Goal: Information Seeking & Learning: Check status

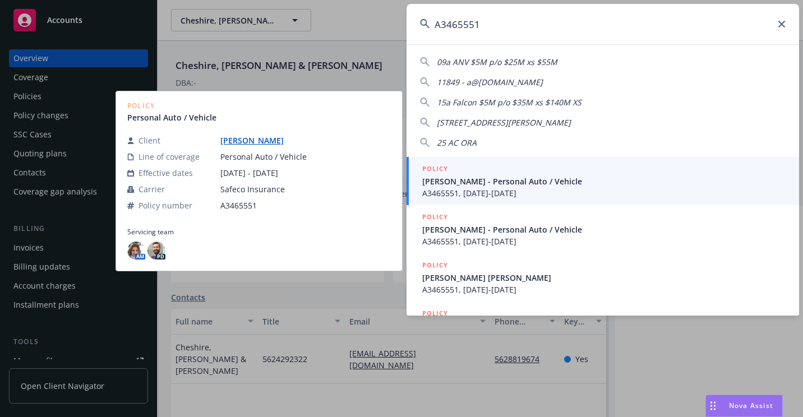
type input "A3465551"
drag, startPoint x: 456, startPoint y: 187, endPoint x: 377, endPoint y: 215, distance: 83.9
click at [456, 186] on span "[PERSON_NAME] - Personal Auto / Vehicle" at bounding box center [605, 182] width 364 height 12
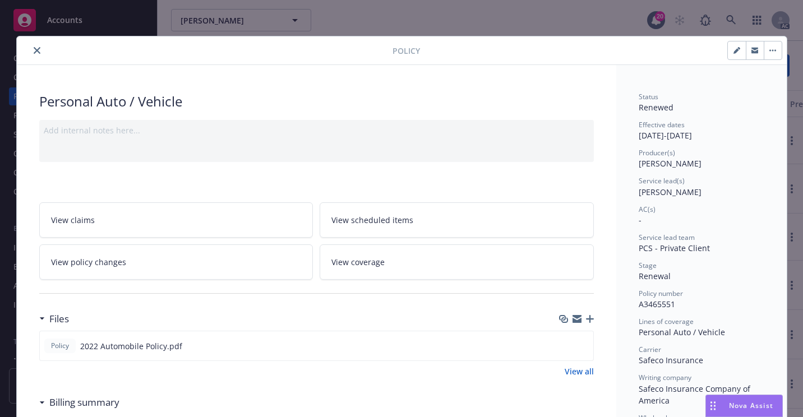
click at [34, 53] on icon "close" at bounding box center [37, 50] width 7 height 7
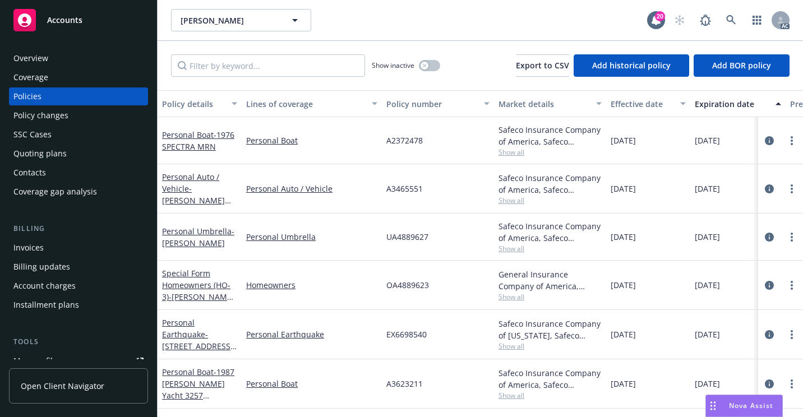
click at [67, 54] on div "Overview" at bounding box center [78, 58] width 130 height 18
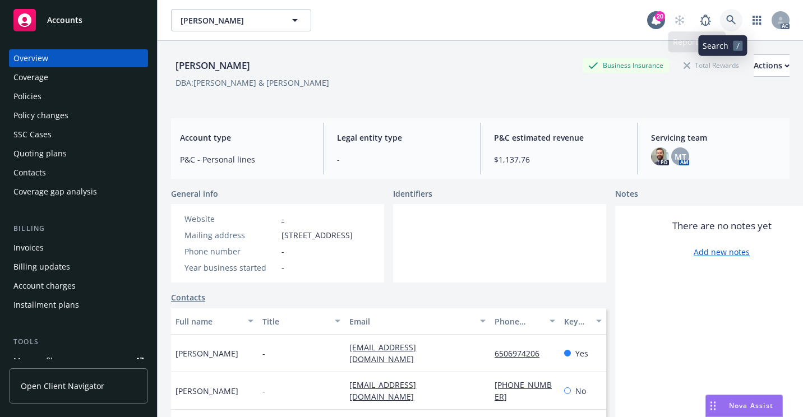
click at [727, 17] on icon at bounding box center [732, 20] width 10 height 10
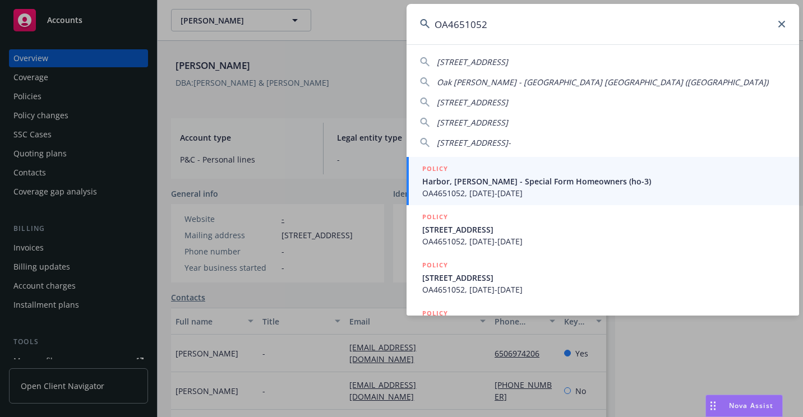
type input "OA4651052"
click at [443, 181] on span "Harbor, [PERSON_NAME] - Special Form Homeowners (ho-3)" at bounding box center [605, 182] width 364 height 12
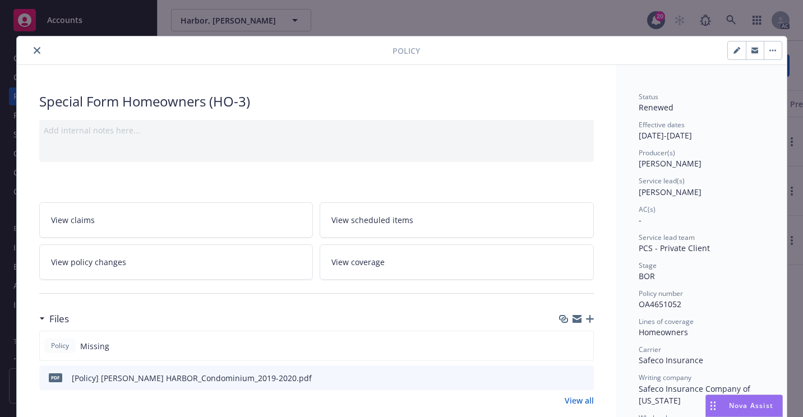
click at [34, 52] on icon "close" at bounding box center [37, 50] width 7 height 7
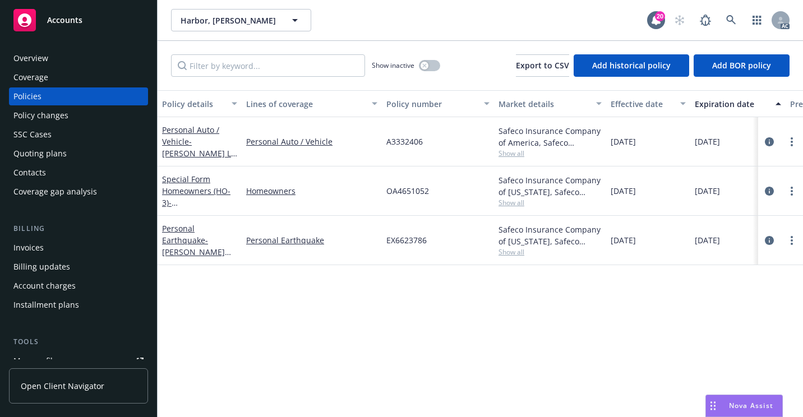
click at [337, 333] on div "Policy details Lines of coverage Policy number Market details Effective date Ex…" at bounding box center [481, 253] width 646 height 327
click at [399, 24] on div "Harbor, [PERSON_NAME], [PERSON_NAME]" at bounding box center [409, 20] width 476 height 22
click at [73, 56] on div "Overview" at bounding box center [78, 58] width 130 height 18
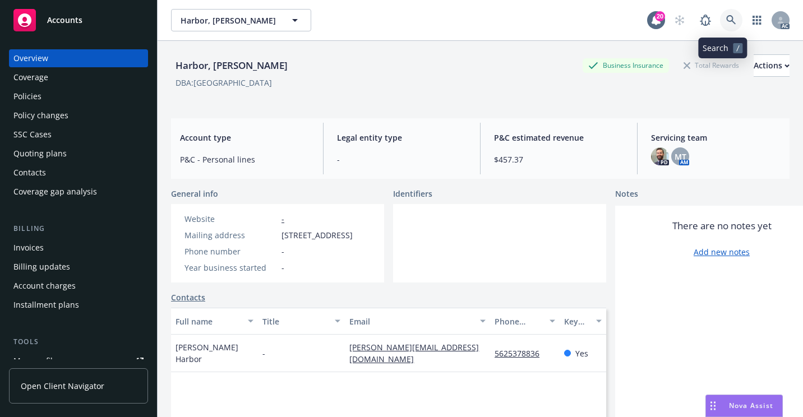
click at [727, 21] on icon at bounding box center [732, 20] width 10 height 10
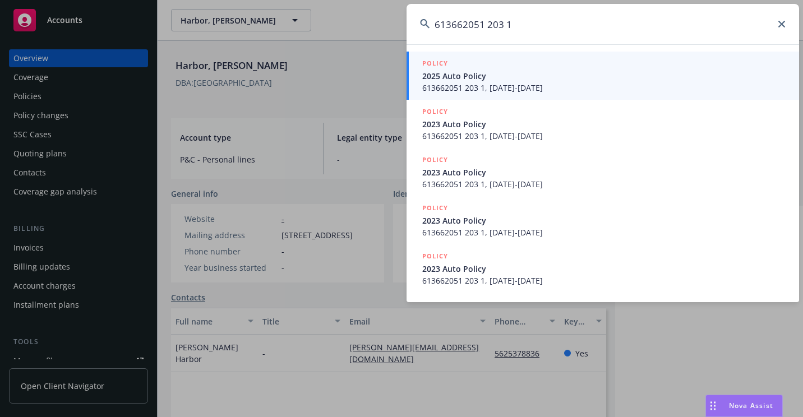
type input "613662051 203 1"
click at [461, 75] on span "2025 Auto Policy" at bounding box center [605, 76] width 364 height 12
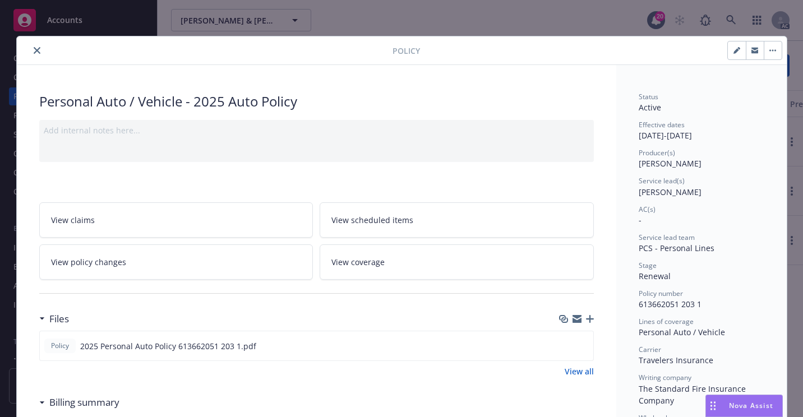
click at [34, 48] on icon "close" at bounding box center [37, 50] width 7 height 7
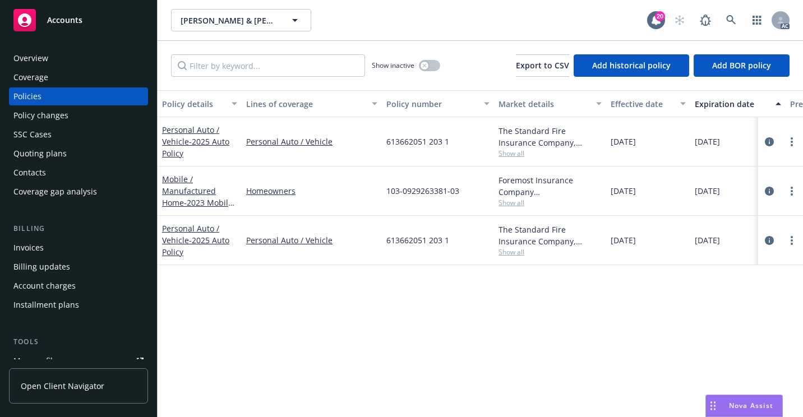
click at [46, 57] on div "Overview" at bounding box center [30, 58] width 35 height 18
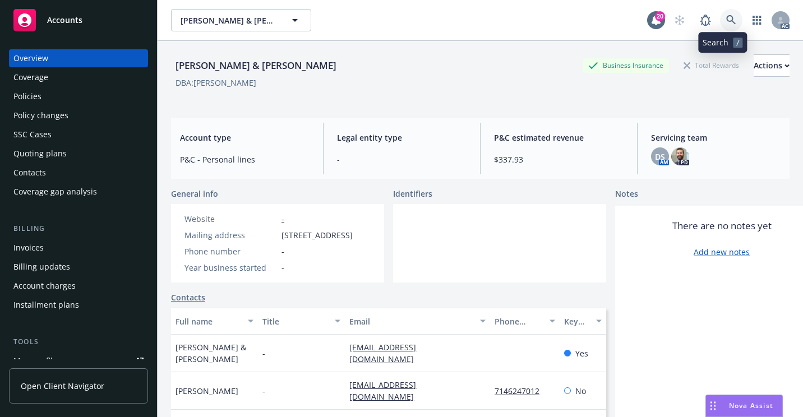
click at [727, 19] on icon at bounding box center [732, 20] width 10 height 10
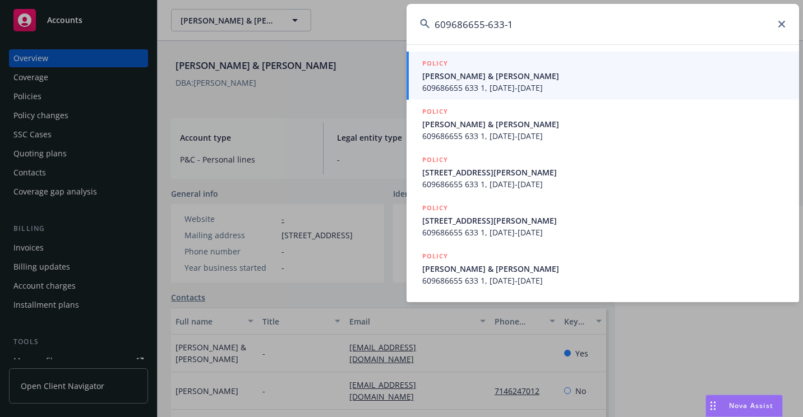
type input "609686655-633-1"
click at [442, 75] on span "[PERSON_NAME] & [PERSON_NAME]" at bounding box center [605, 76] width 364 height 12
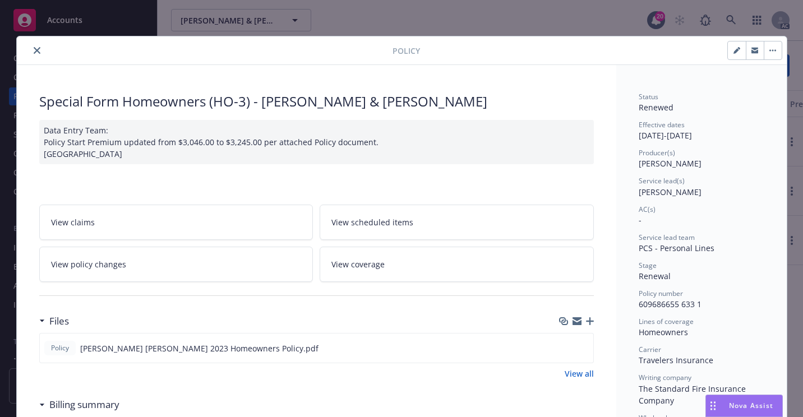
click at [35, 57] on div "Policy" at bounding box center [402, 50] width 770 height 29
click at [34, 54] on button "close" at bounding box center [36, 50] width 13 height 13
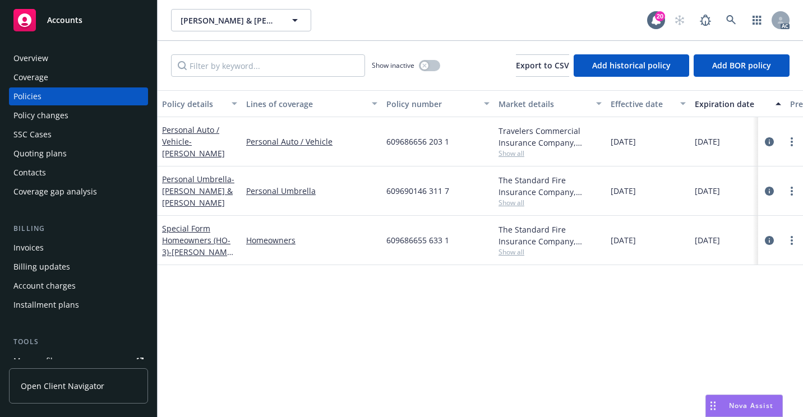
click at [357, 254] on div "Homeowners" at bounding box center [312, 240] width 140 height 49
click at [54, 61] on div "Overview" at bounding box center [78, 58] width 130 height 18
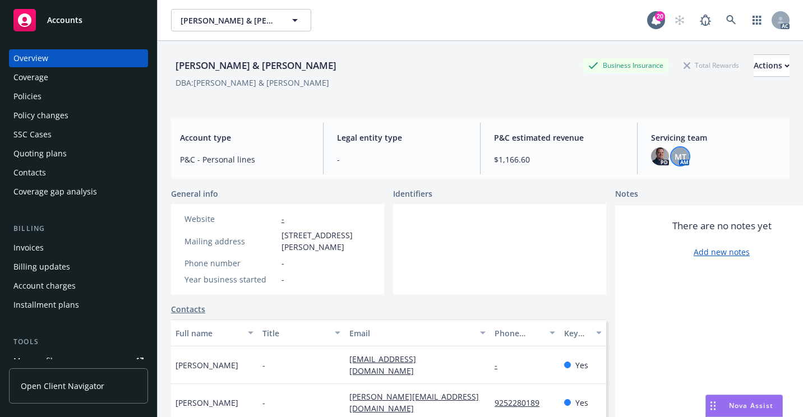
click at [675, 162] on span "MT" at bounding box center [681, 157] width 12 height 12
click at [727, 19] on icon at bounding box center [732, 20] width 10 height 10
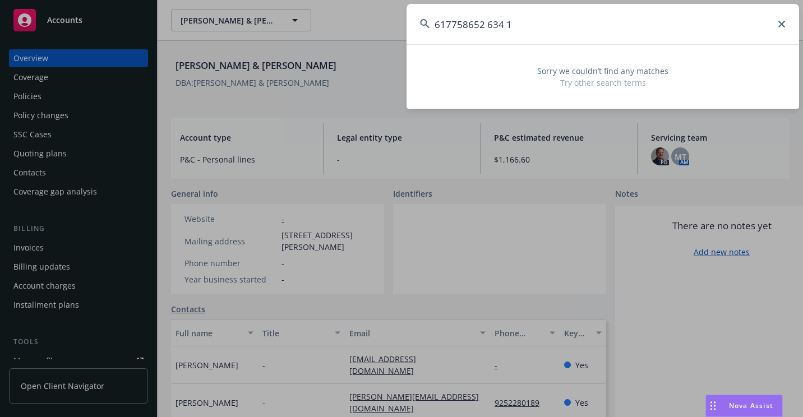
drag, startPoint x: 541, startPoint y: 23, endPoint x: 397, endPoint y: 39, distance: 145.1
click at [397, 39] on div "617758652 634 1 Sorry we couldn’t find any matches Try other search terms" at bounding box center [401, 208] width 803 height 417
paste input "HO2372162O3"
drag, startPoint x: 520, startPoint y: 20, endPoint x: 329, endPoint y: 34, distance: 191.9
click at [329, 34] on div "HO2372162O3 Sorry we couldn’t find any matches Try other search terms" at bounding box center [401, 208] width 803 height 417
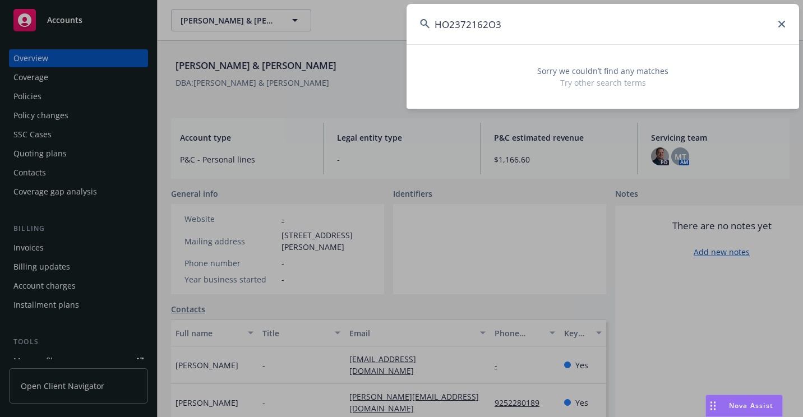
paste input "[PERSON_NAME]"
drag, startPoint x: 480, startPoint y: 35, endPoint x: 365, endPoint y: 51, distance: 116.6
click at [365, 51] on div "[PERSON_NAME] Sorry we couldn’t find any matches Try other search terms" at bounding box center [401, 208] width 803 height 417
paste input "UA4E92E93"
click at [463, 25] on input "UA4E92E93" at bounding box center [603, 24] width 393 height 40
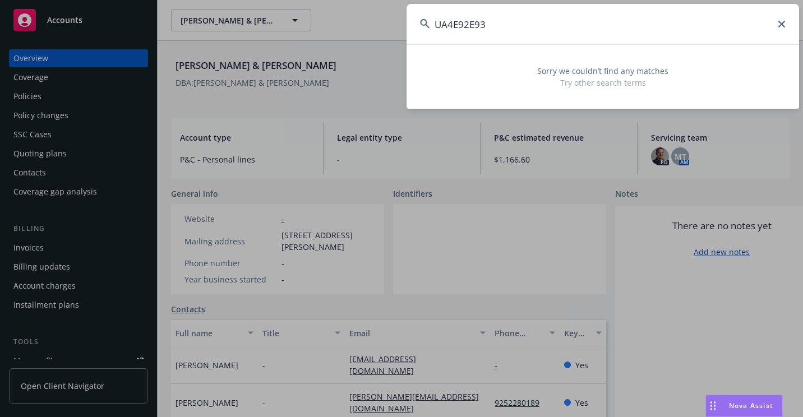
drag, startPoint x: 457, startPoint y: 21, endPoint x: 466, endPoint y: 52, distance: 31.8
click at [458, 23] on input "UA4E92E93" at bounding box center [603, 24] width 393 height 40
click at [473, 29] on input "UA4892E93" at bounding box center [603, 24] width 393 height 40
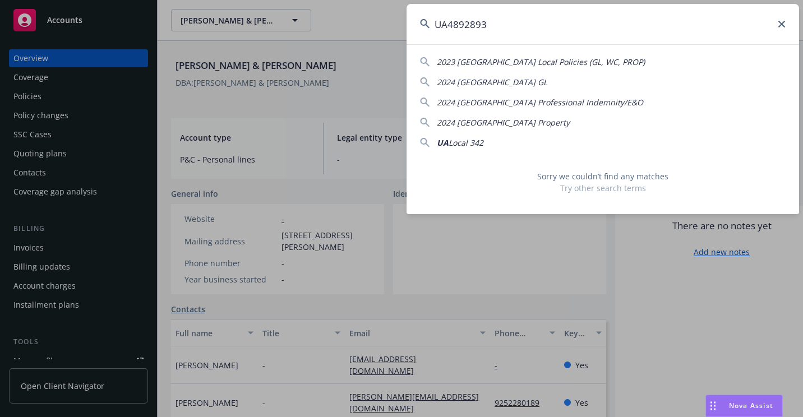
drag, startPoint x: 485, startPoint y: 17, endPoint x: 422, endPoint y: 28, distance: 64.3
click at [422, 28] on div "UA4892893" at bounding box center [603, 24] width 393 height 40
paste input "10254542-0"
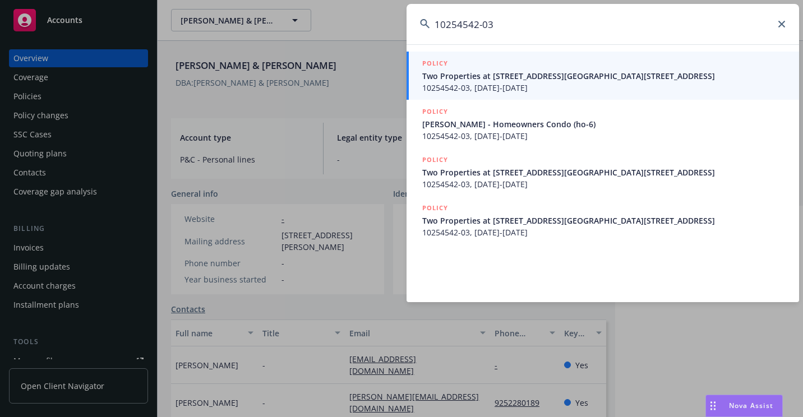
type input "10254542-03"
click at [460, 78] on span "Two Properties at [STREET_ADDRESS][GEOGRAPHIC_DATA][STREET_ADDRESS]" at bounding box center [605, 76] width 364 height 12
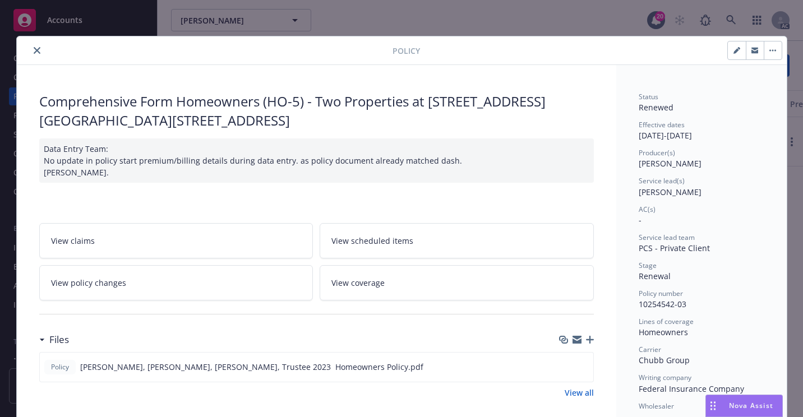
click at [33, 46] on button "close" at bounding box center [36, 50] width 13 height 13
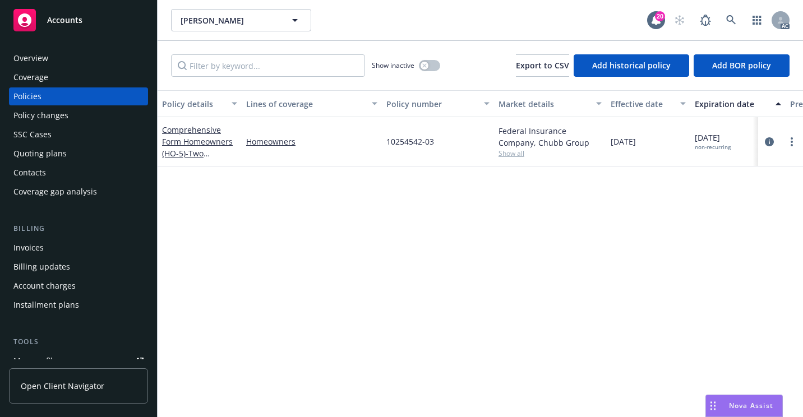
click at [46, 64] on div "Overview" at bounding box center [30, 58] width 35 height 18
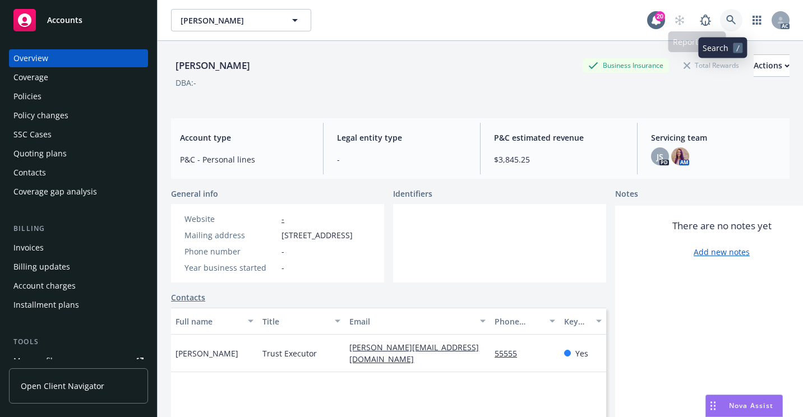
click at [727, 21] on icon at bounding box center [732, 20] width 10 height 10
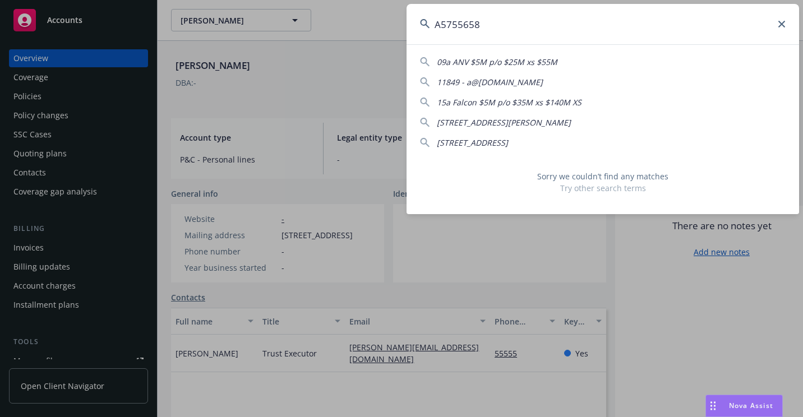
drag, startPoint x: 645, startPoint y: 27, endPoint x: 419, endPoint y: 44, distance: 226.7
click at [419, 44] on input "A5755658" at bounding box center [603, 24] width 393 height 40
paste input "UA3835275"
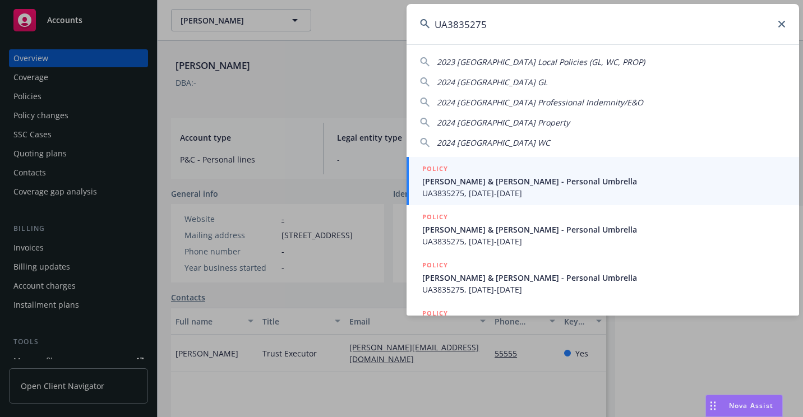
type input "UA3835275"
click at [443, 172] on h5 "POLICY" at bounding box center [436, 168] width 26 height 11
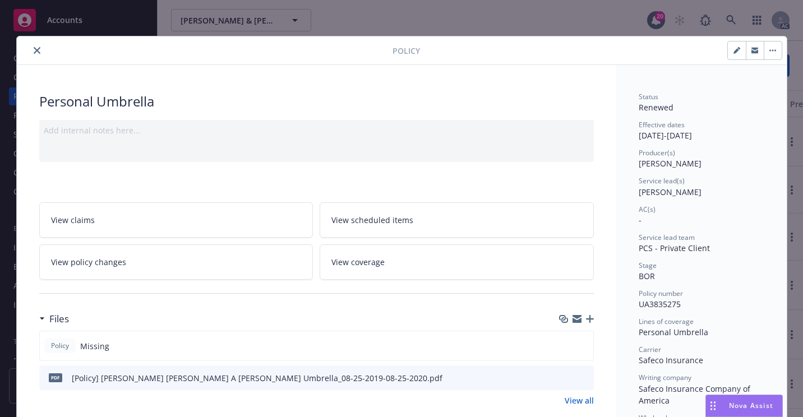
click at [34, 51] on icon "close" at bounding box center [37, 50] width 7 height 7
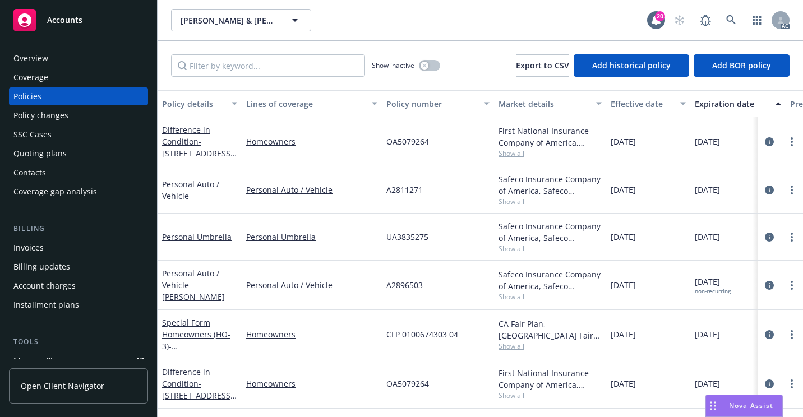
click at [48, 54] on div "Overview" at bounding box center [78, 58] width 130 height 18
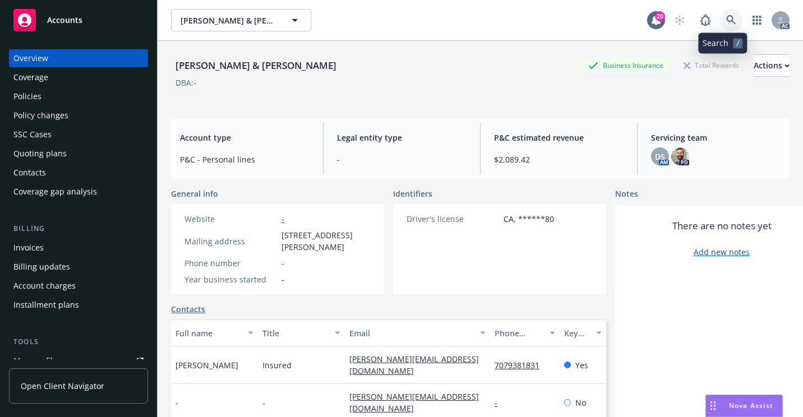
click at [727, 21] on icon at bounding box center [732, 20] width 10 height 10
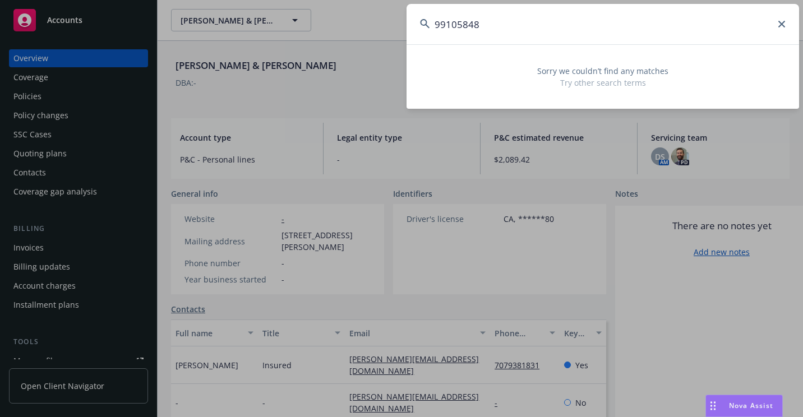
drag, startPoint x: 586, startPoint y: 28, endPoint x: 391, endPoint y: 45, distance: 196.0
click at [391, 45] on div "99105848 Sorry we couldn’t find any matches Try other search terms" at bounding box center [401, 208] width 803 height 417
paste input "PALM DESERT POMONA LLC"
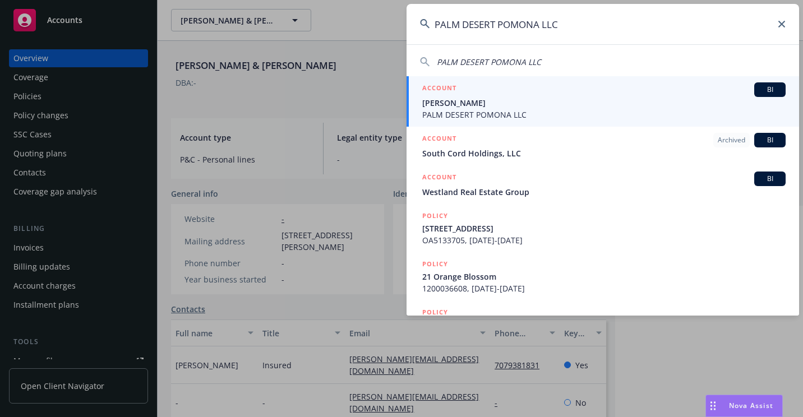
type input "PALM DESERT POMONA LLC"
click at [462, 100] on span "[PERSON_NAME]" at bounding box center [605, 103] width 364 height 12
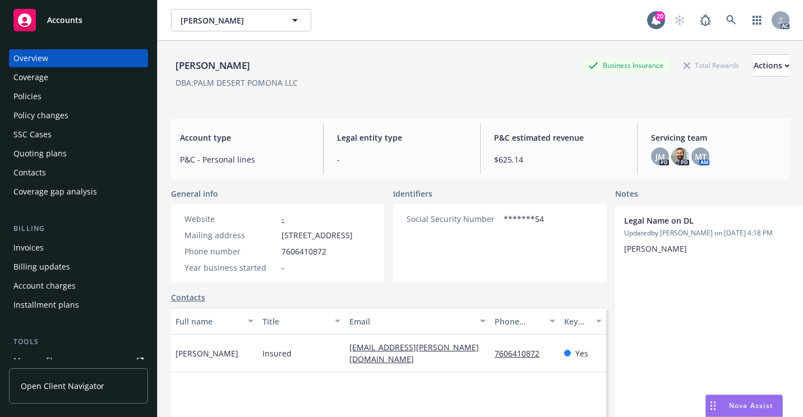
click at [62, 99] on div "Policies" at bounding box center [78, 97] width 130 height 18
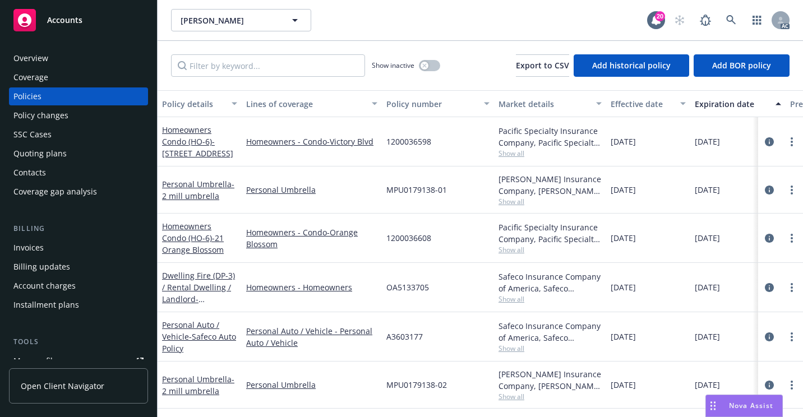
click at [45, 58] on div "Overview" at bounding box center [30, 58] width 35 height 18
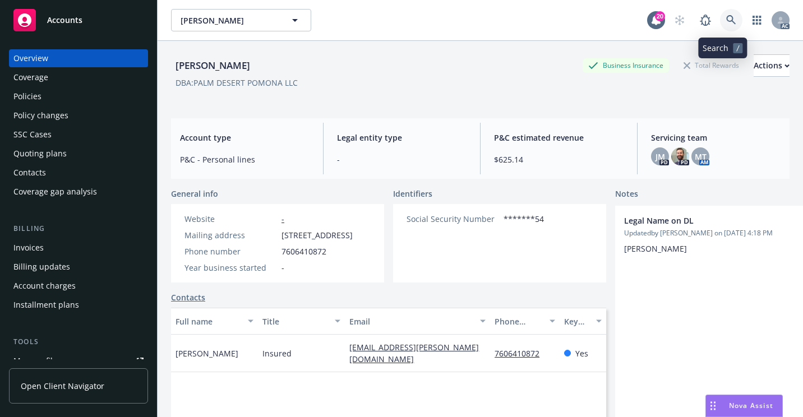
click at [720, 16] on link at bounding box center [731, 20] width 22 height 22
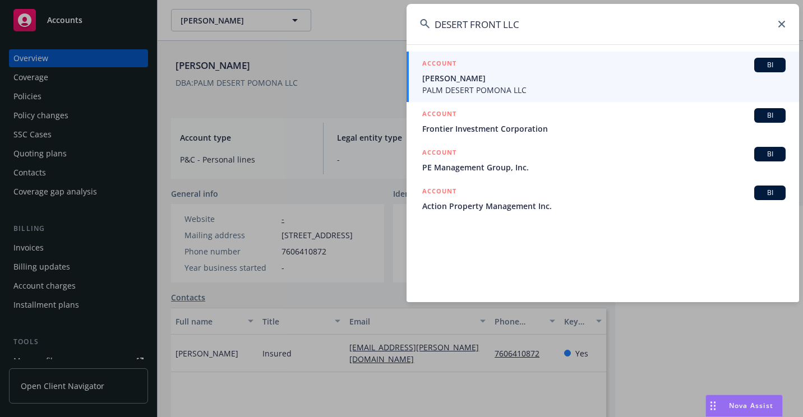
type input "DESERT FRONT LLC"
click at [440, 76] on span "[PERSON_NAME]" at bounding box center [605, 78] width 364 height 12
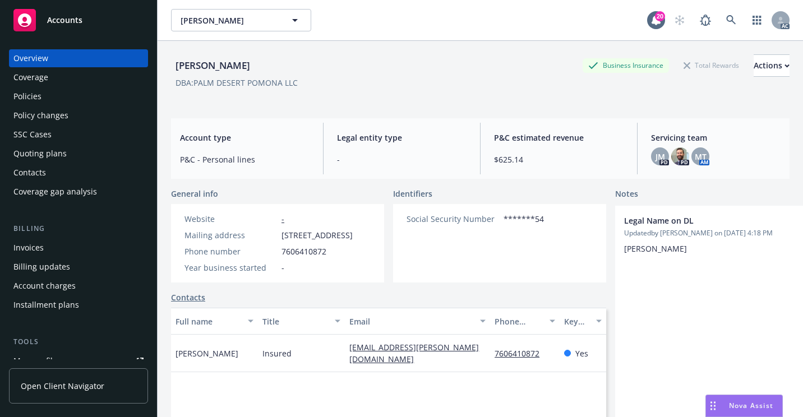
click at [85, 100] on div "Policies" at bounding box center [78, 97] width 130 height 18
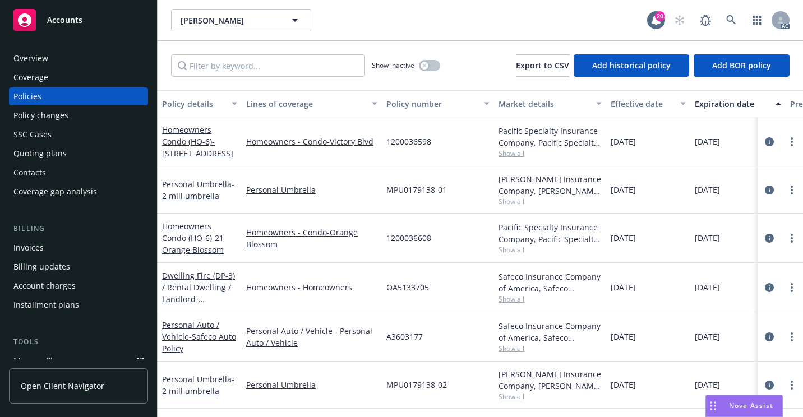
click at [75, 136] on div "SSC Cases" at bounding box center [78, 135] width 130 height 18
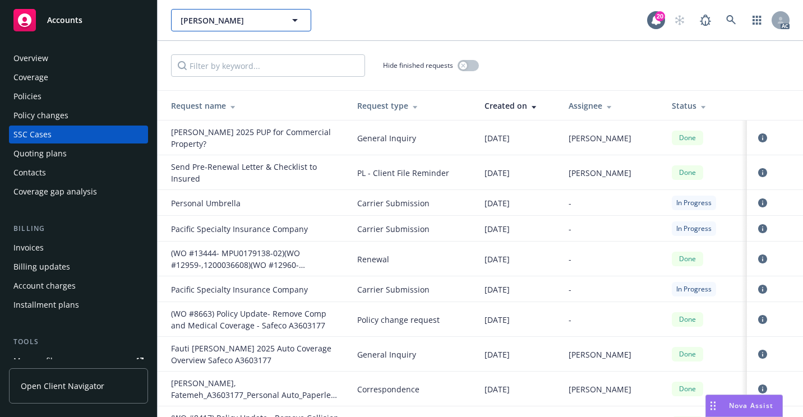
click at [209, 24] on span "[PERSON_NAME]" at bounding box center [229, 21] width 97 height 12
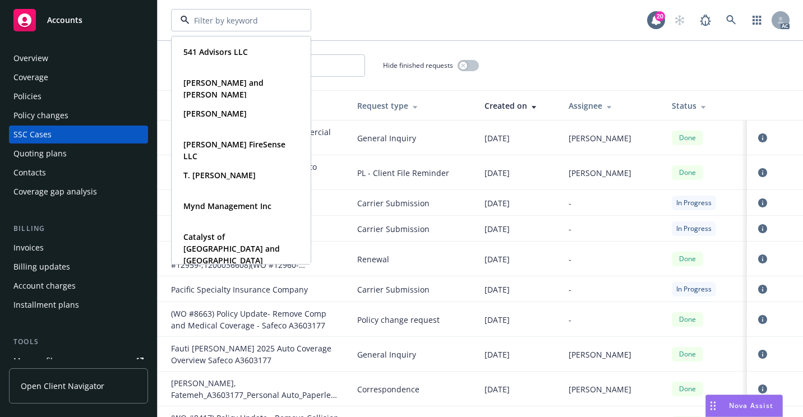
click at [350, 19] on div "541 Advisors LLC Type Commercial [PERSON_NAME] and [PERSON_NAME] Type Personal …" at bounding box center [409, 20] width 476 height 22
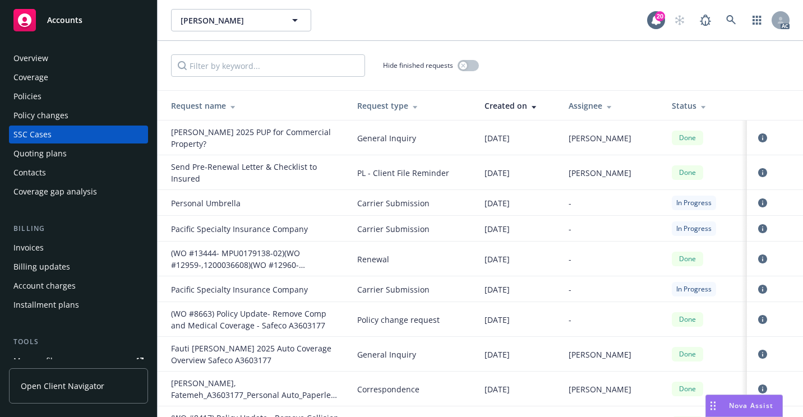
click at [68, 58] on div "Overview" at bounding box center [78, 58] width 130 height 18
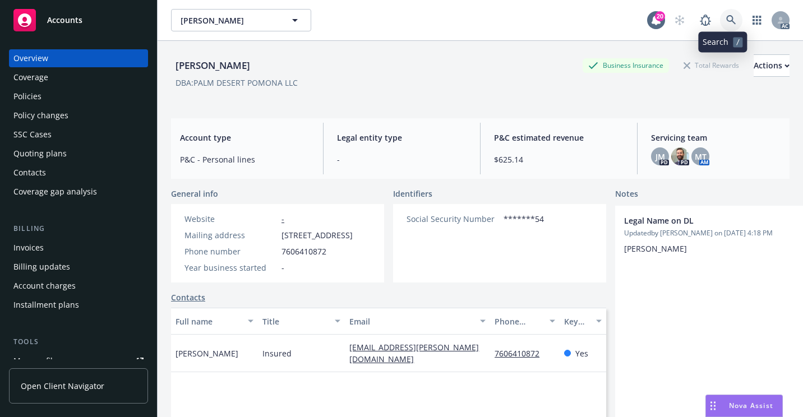
click at [727, 24] on icon at bounding box center [732, 20] width 10 height 10
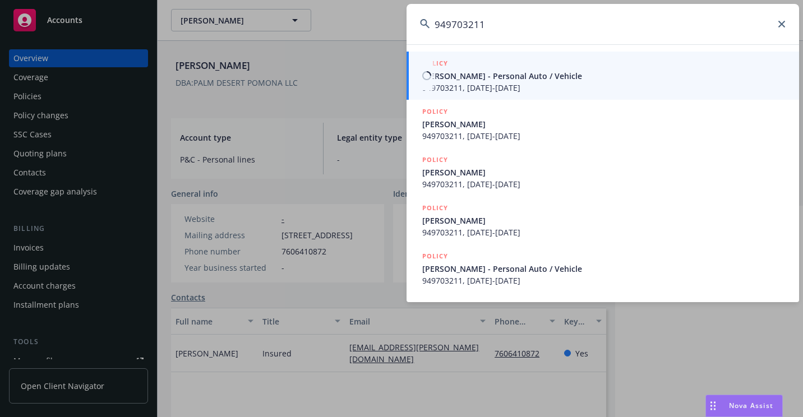
type input "949703211"
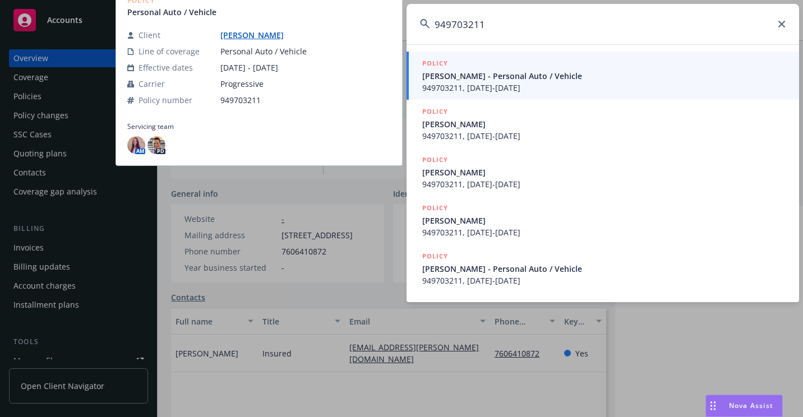
click at [458, 80] on span "[PERSON_NAME] - Personal Auto / Vehicle" at bounding box center [605, 76] width 364 height 12
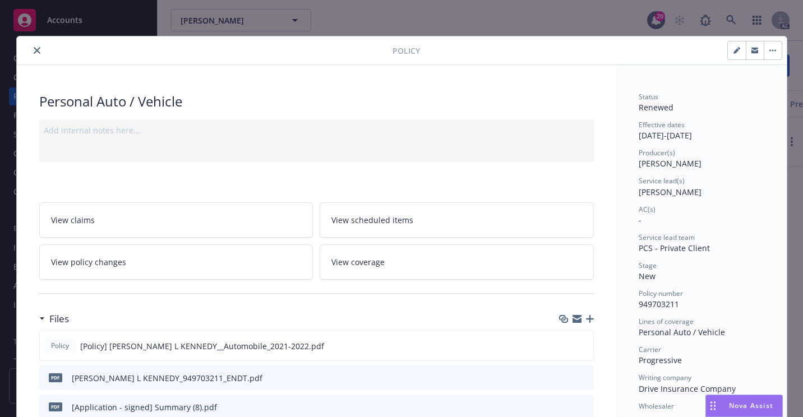
click at [34, 52] on icon "close" at bounding box center [37, 50] width 7 height 7
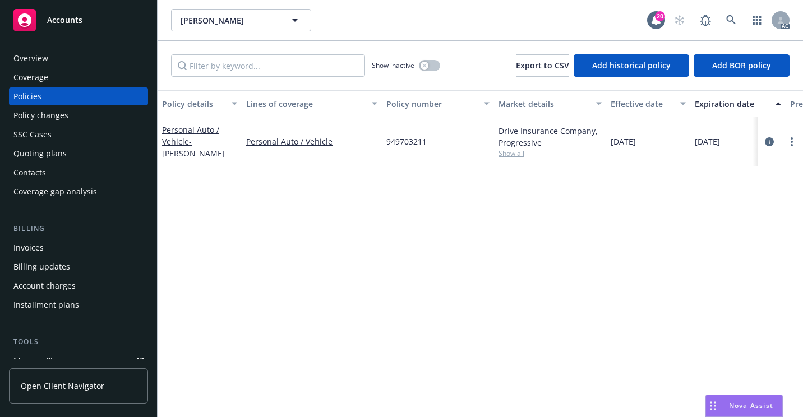
click at [40, 50] on div "Overview" at bounding box center [30, 58] width 35 height 18
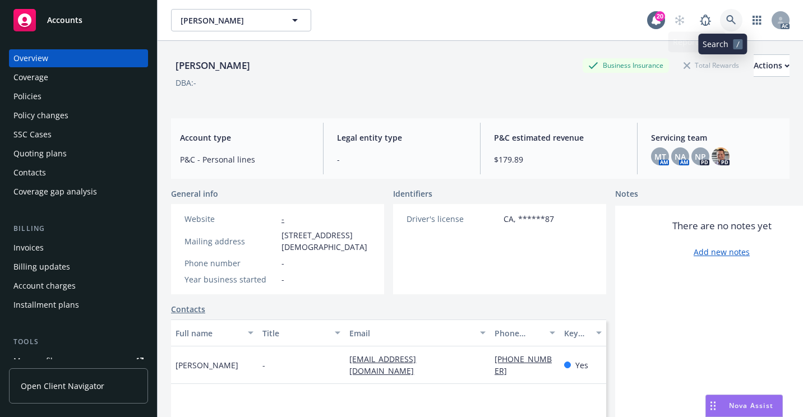
click at [720, 21] on link at bounding box center [731, 20] width 22 height 22
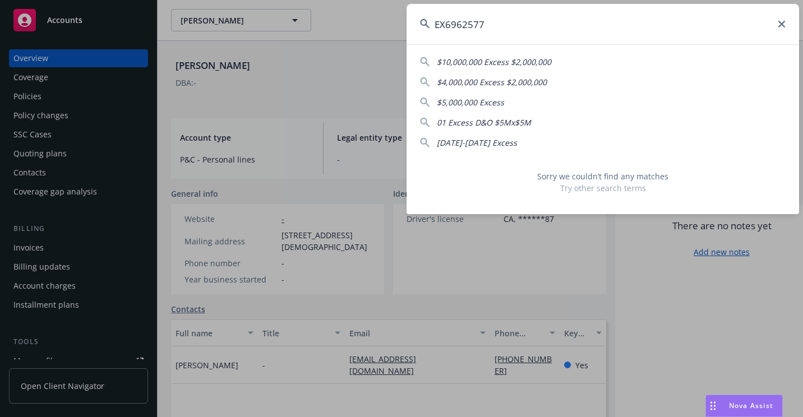
drag, startPoint x: 587, startPoint y: 35, endPoint x: 357, endPoint y: 46, distance: 230.3
click at [357, 46] on div "EX6962577 $10,000,000 Excess $2,000,000 $4,000,000 Excess $2,000,000 $5,000,000…" at bounding box center [401, 208] width 803 height 417
paste input "[PERSON_NAME] ASSOC"
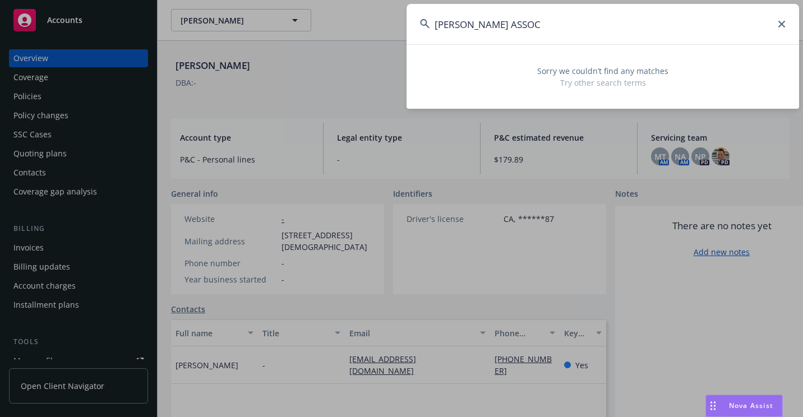
drag, startPoint x: 492, startPoint y: 29, endPoint x: 371, endPoint y: 47, distance: 121.3
click at [371, 47] on div "[PERSON_NAME] ASSOC Sorry we couldn’t find any matches Try other search terms" at bounding box center [401, 208] width 803 height 417
paste input "L 2900191"
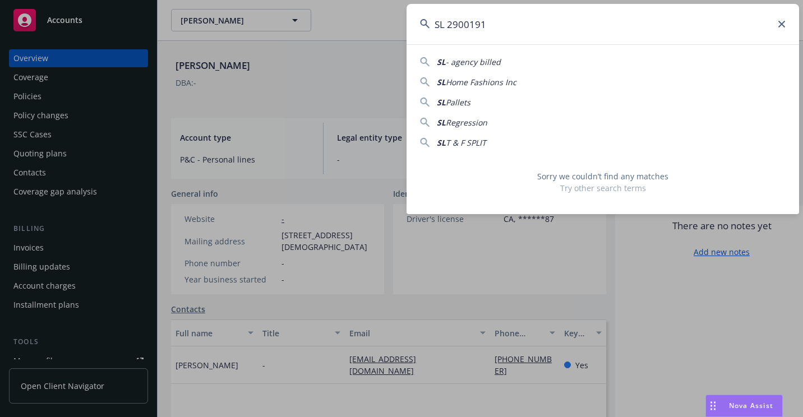
click at [447, 24] on input "SL 2900191" at bounding box center [603, 24] width 393 height 40
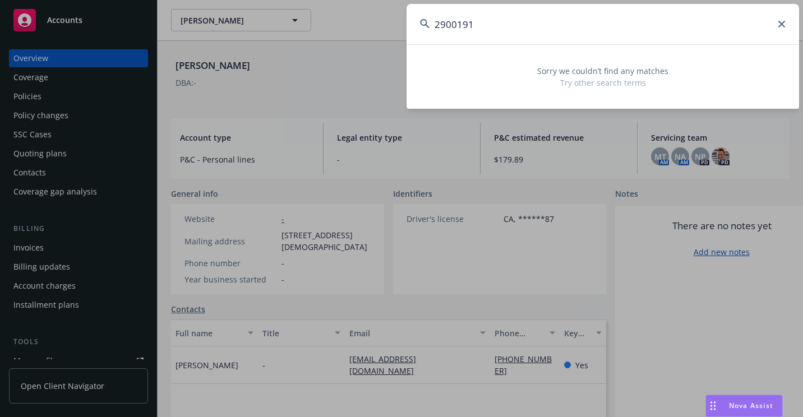
drag, startPoint x: 569, startPoint y: 19, endPoint x: 392, endPoint y: 62, distance: 182.1
click at [392, 62] on div "2900191 Sorry we couldn’t find any matches Try other search terms" at bounding box center [401, 208] width 803 height 417
paste input "7204HR082419"
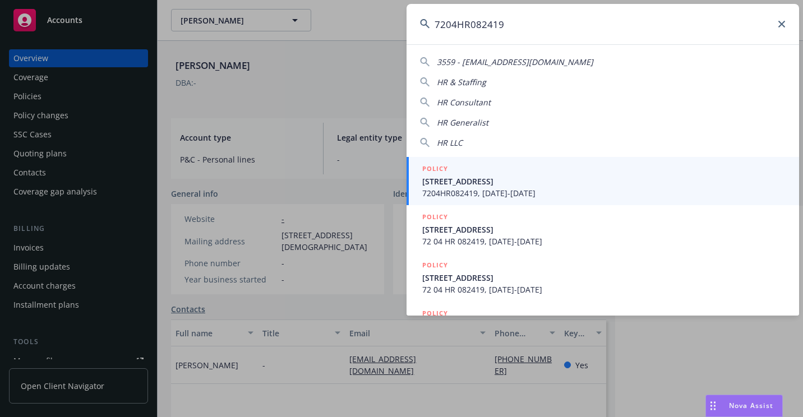
type input "7204HR082419"
click at [434, 181] on span "[STREET_ADDRESS]" at bounding box center [605, 182] width 364 height 12
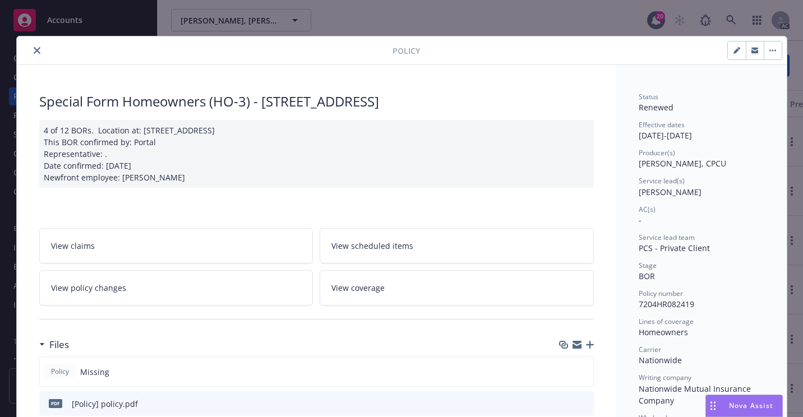
click at [34, 52] on icon "close" at bounding box center [37, 50] width 7 height 7
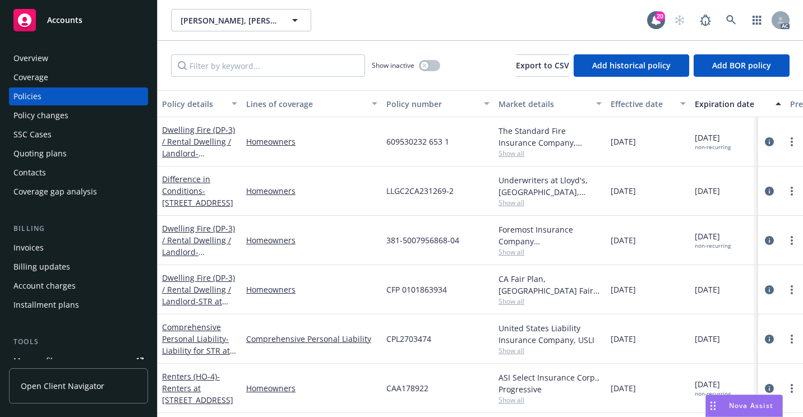
click at [442, 14] on div "[PERSON_NAME], [PERSON_NAME], [PERSON_NAME] Family Trust [PERSON_NAME], [PERSON…" at bounding box center [409, 20] width 476 height 22
click at [75, 136] on div "SSC Cases" at bounding box center [78, 135] width 130 height 18
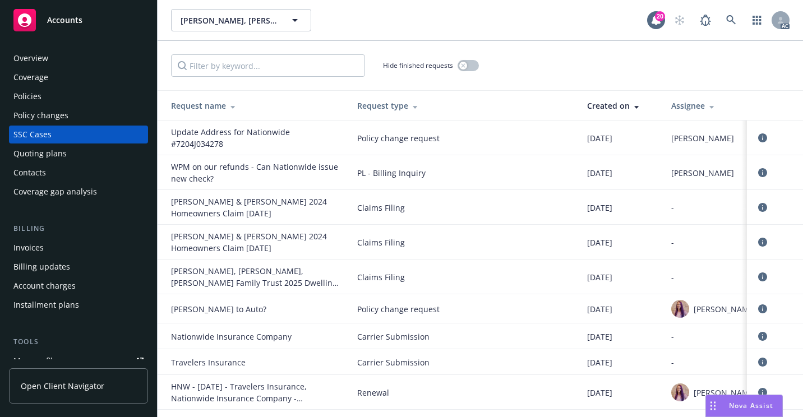
scroll to position [1022, 0]
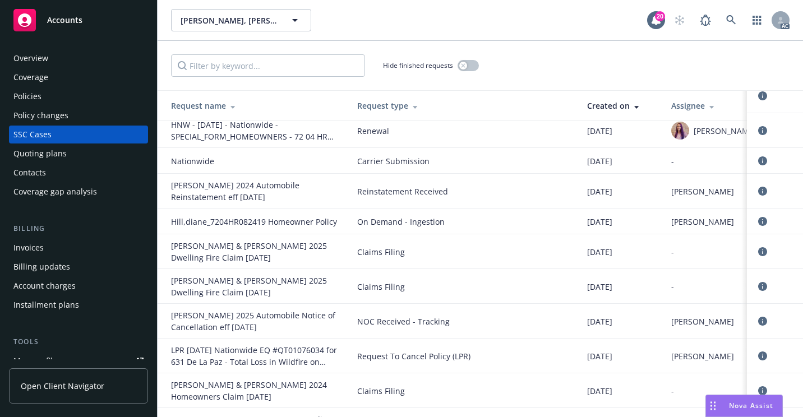
drag, startPoint x: 85, startPoint y: 59, endPoint x: 102, endPoint y: 76, distance: 23.4
click at [85, 59] on div "Overview" at bounding box center [78, 58] width 130 height 18
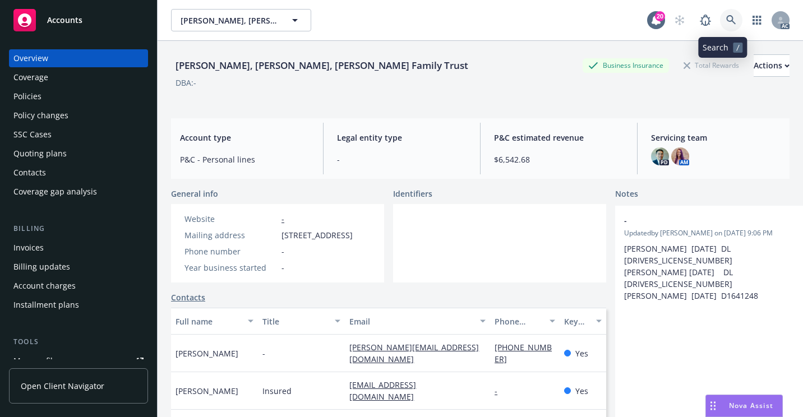
click at [727, 18] on icon at bounding box center [732, 20] width 10 height 10
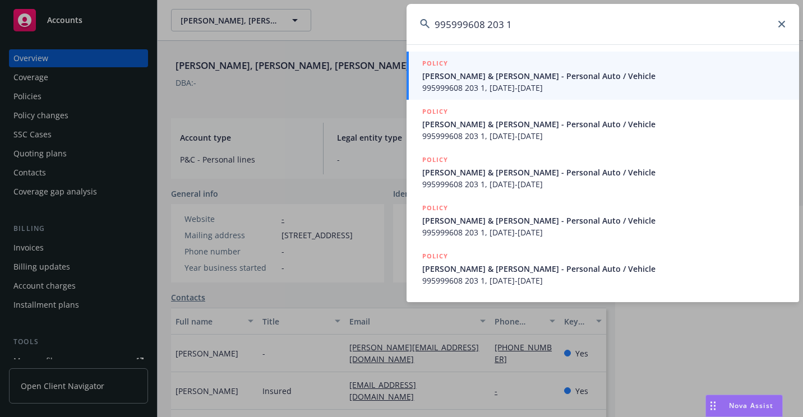
type input "995999608 203 1"
drag, startPoint x: 445, startPoint y: 77, endPoint x: 440, endPoint y: 82, distance: 7.1
click at [445, 77] on span "[PERSON_NAME] & [PERSON_NAME] - Personal Auto / Vehicle" at bounding box center [605, 76] width 364 height 12
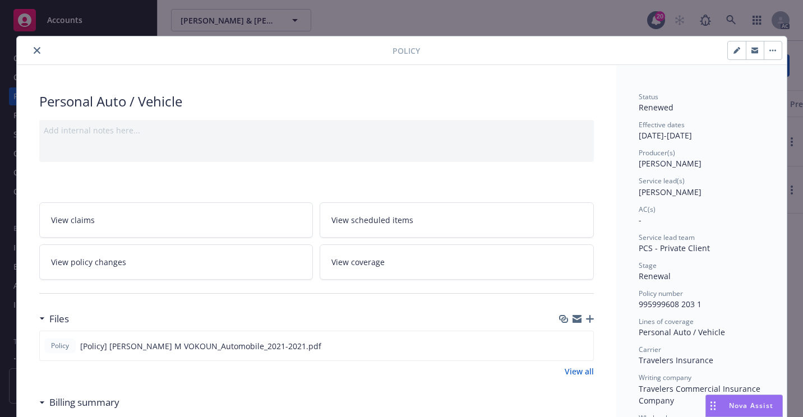
click at [35, 53] on icon "close" at bounding box center [37, 50] width 7 height 7
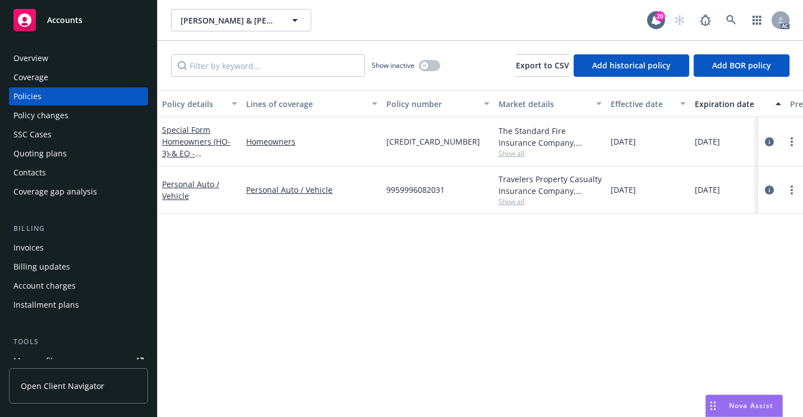
click at [35, 48] on div "Overview Coverage Policies Policy changes SSC Cases Quoting plans Contacts Cove…" at bounding box center [78, 227] width 157 height 382
click at [38, 56] on div "Overview" at bounding box center [30, 58] width 35 height 18
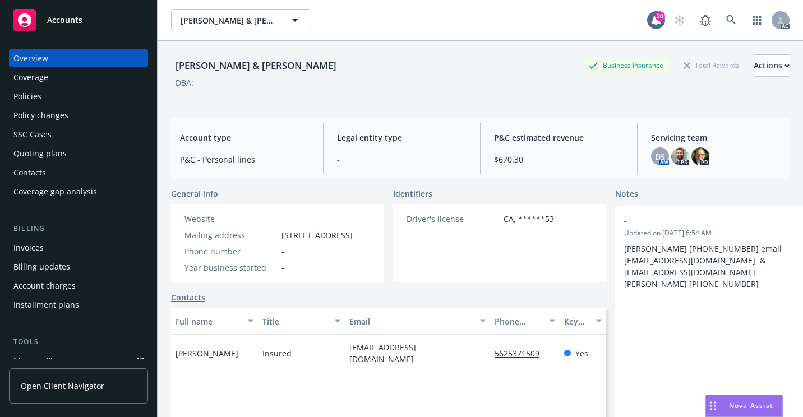
click at [22, 102] on div "Policies" at bounding box center [27, 97] width 28 height 18
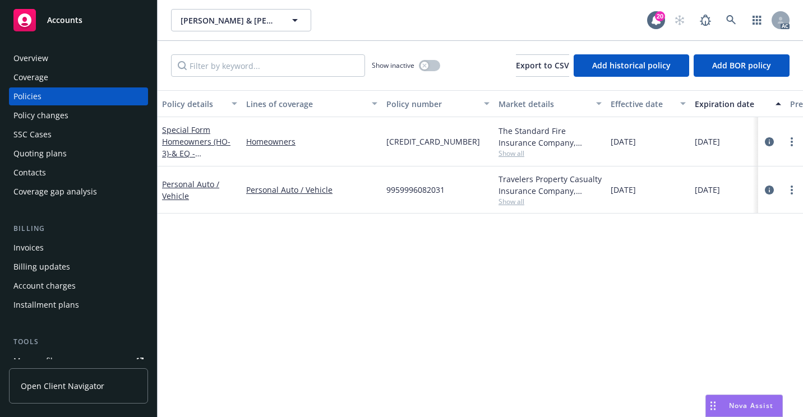
click at [34, 59] on div "Overview" at bounding box center [30, 58] width 35 height 18
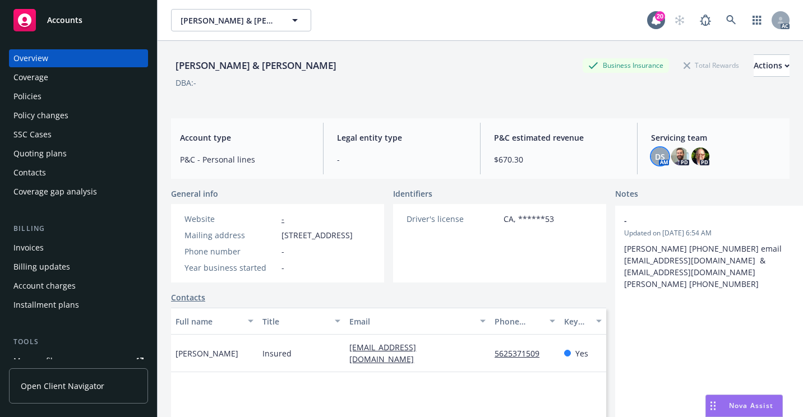
click at [655, 159] on span "DS" at bounding box center [660, 157] width 10 height 12
click at [727, 19] on icon at bounding box center [732, 20] width 10 height 10
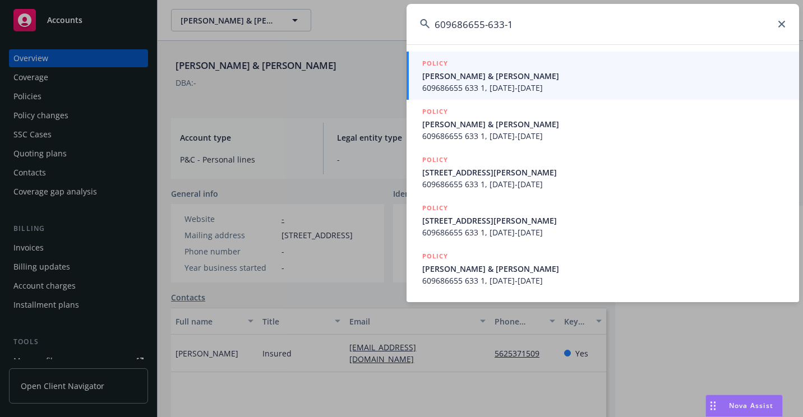
type input "609686655-633-1"
click at [425, 76] on li "POLICY [PERSON_NAME] & [PERSON_NAME] 609686655 633 1, [DATE]-[DATE]" at bounding box center [603, 76] width 393 height 48
click at [457, 75] on span "[PERSON_NAME] & [PERSON_NAME]" at bounding box center [605, 76] width 364 height 12
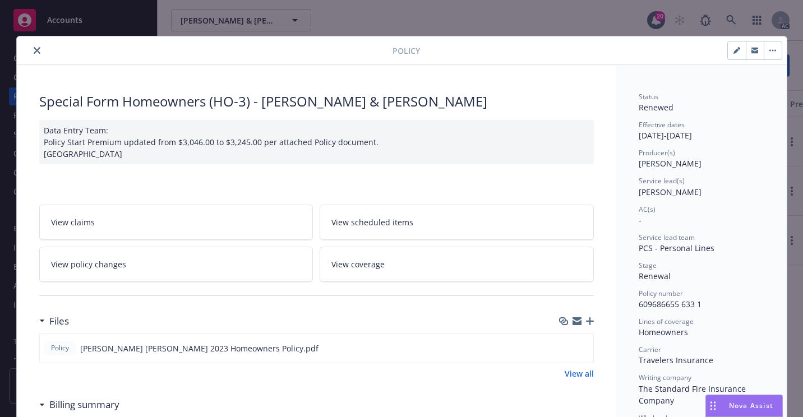
click at [30, 46] on button "close" at bounding box center [36, 50] width 13 height 13
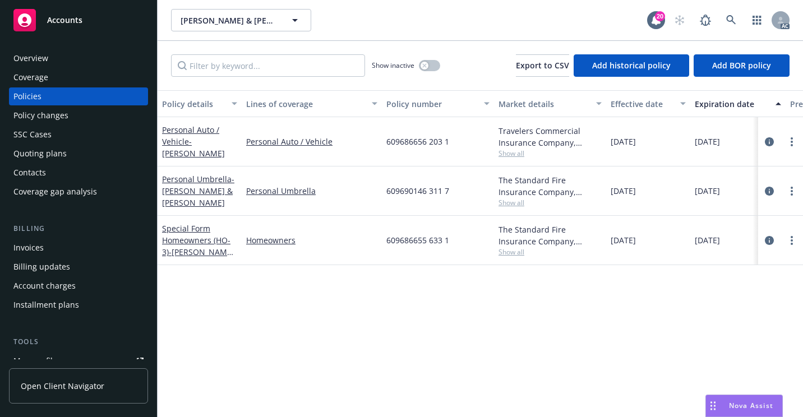
click at [54, 62] on div "Overview" at bounding box center [78, 58] width 130 height 18
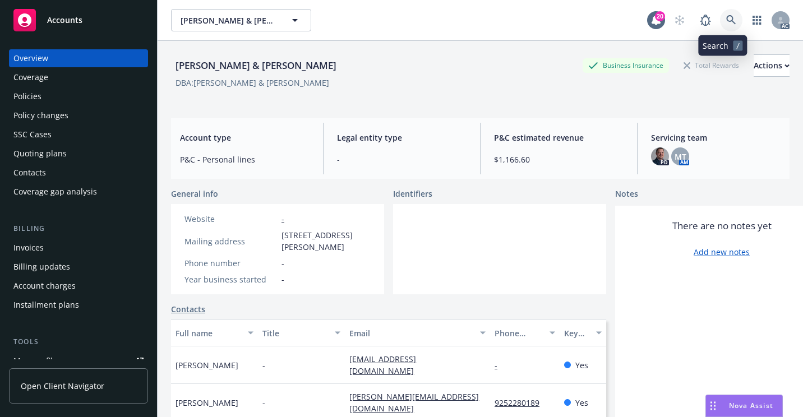
click at [727, 17] on icon at bounding box center [732, 20] width 10 height 10
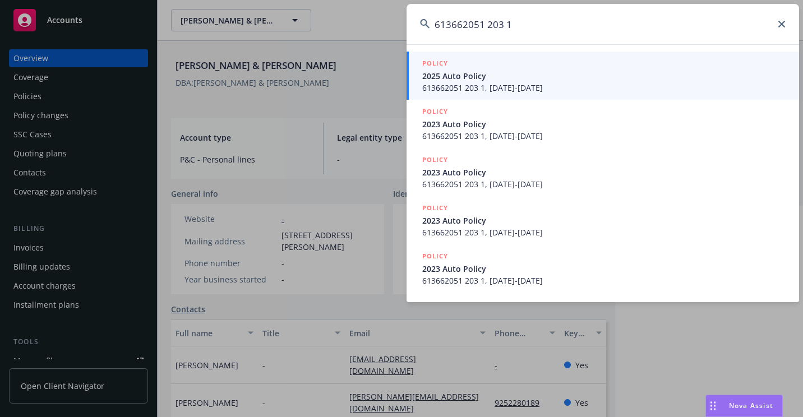
type input "613662051 203 1"
click at [449, 80] on span "2025 Auto Policy" at bounding box center [605, 76] width 364 height 12
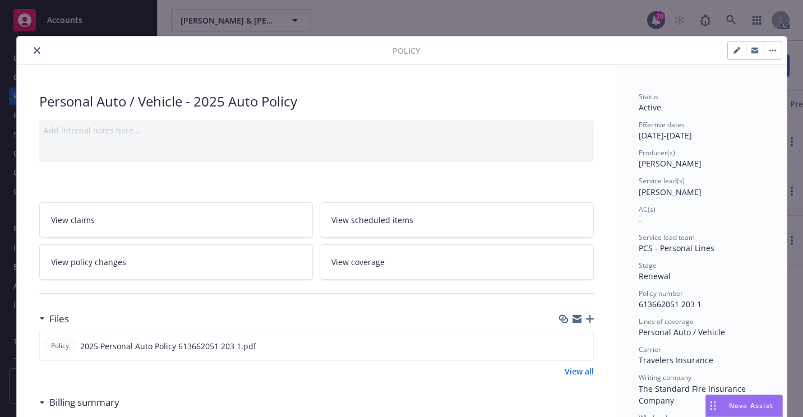
click at [34, 50] on icon "close" at bounding box center [37, 50] width 7 height 7
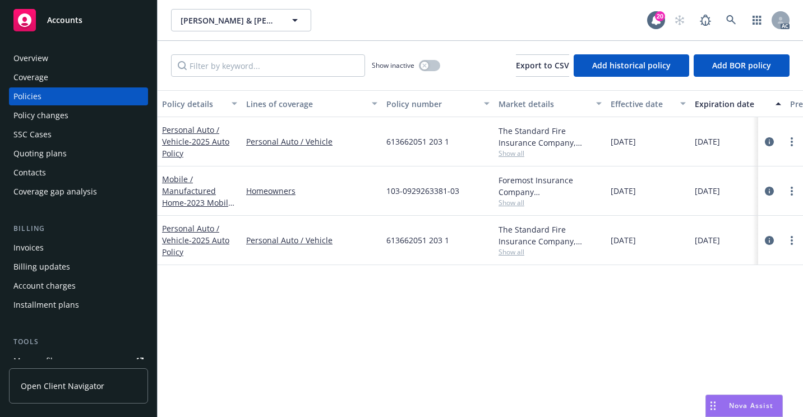
click at [74, 54] on div "Overview" at bounding box center [78, 58] width 130 height 18
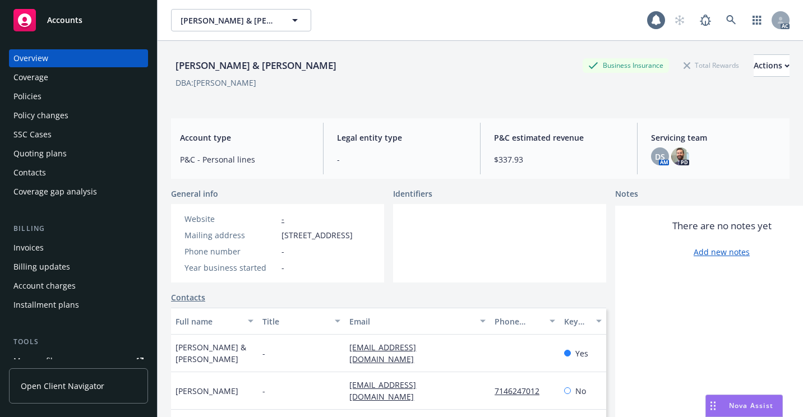
drag, startPoint x: 654, startPoint y: 154, endPoint x: 571, endPoint y: 160, distance: 83.8
click at [655, 154] on span "DS" at bounding box center [660, 157] width 10 height 12
click at [727, 24] on icon at bounding box center [732, 20] width 10 height 10
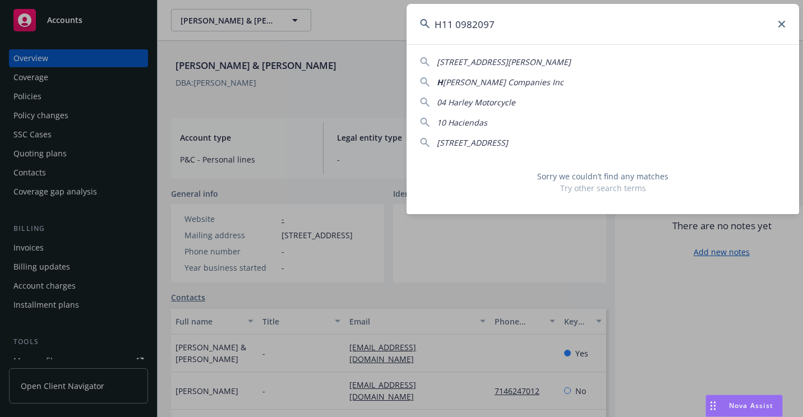
type input "H11 0982097"
